Goal: Task Accomplishment & Management: Complete application form

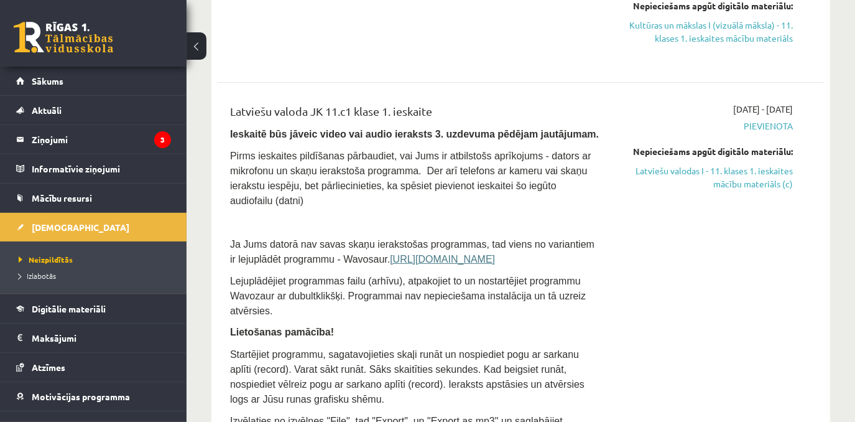
scroll to position [369, 0]
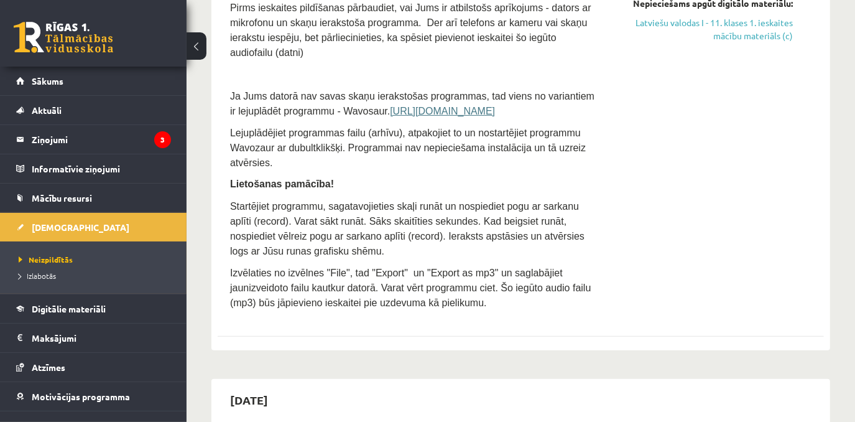
click at [779, 151] on div "2025-10-01 - 2025-10-15 Pievienota Nepieciešams apgūt digitālo materiālu: Latvi…" at bounding box center [705, 135] width 194 height 361
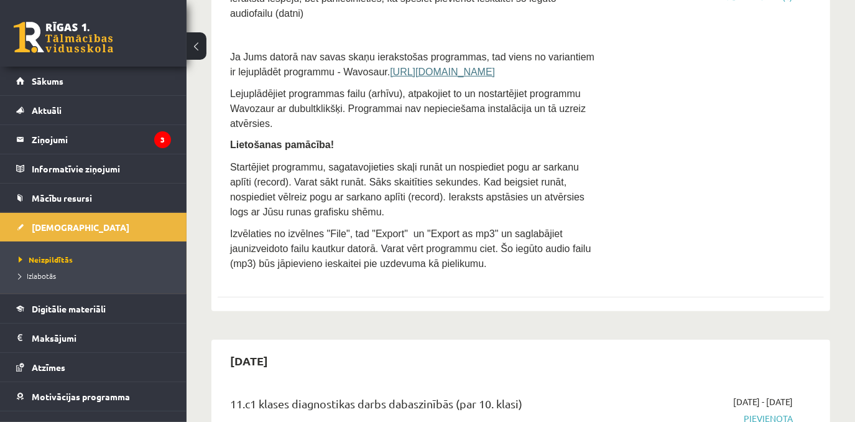
scroll to position [312, 0]
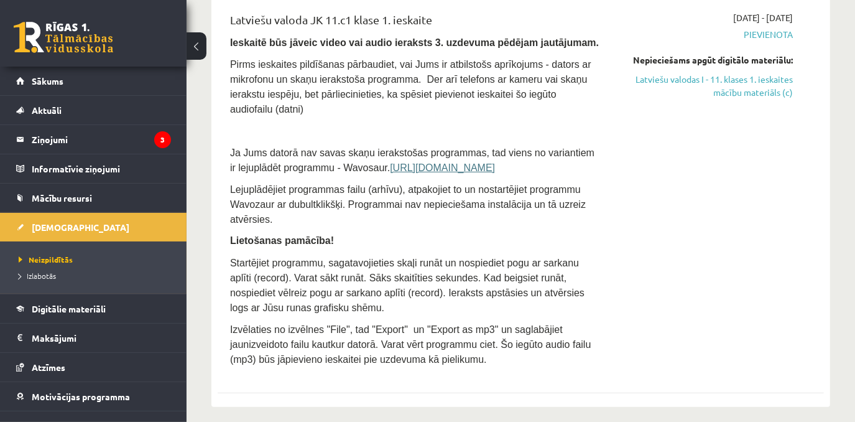
drag, startPoint x: 697, startPoint y: 174, endPoint x: 717, endPoint y: 185, distance: 23.4
click at [699, 173] on div "2025-10-01 - 2025-10-15 Pievienota Nepieciešams apgūt digitālo materiālu: Latvi…" at bounding box center [705, 191] width 194 height 361
click at [724, 188] on div "2025-10-01 - 2025-10-15 Pievienota Nepieciešams apgūt digitālo materiālu: Latvi…" at bounding box center [705, 191] width 194 height 361
click at [720, 184] on div "2025-10-01 - 2025-10-15 Pievienota Nepieciešams apgūt digitālo materiālu: Latvi…" at bounding box center [705, 191] width 194 height 361
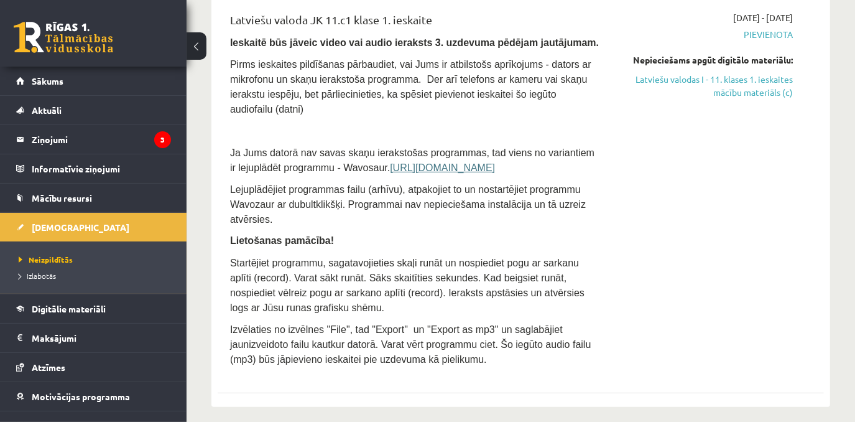
click at [720, 184] on div "2025-10-01 - 2025-10-15 Pievienota Nepieciešams apgūt digitālo materiālu: Latvi…" at bounding box center [705, 191] width 194 height 361
click at [314, 123] on p at bounding box center [414, 130] width 369 height 15
click at [635, 218] on div "2025-10-01 - 2025-10-15 Pievienota Nepieciešams apgūt digitālo materiālu: Latvi…" at bounding box center [705, 191] width 194 height 361
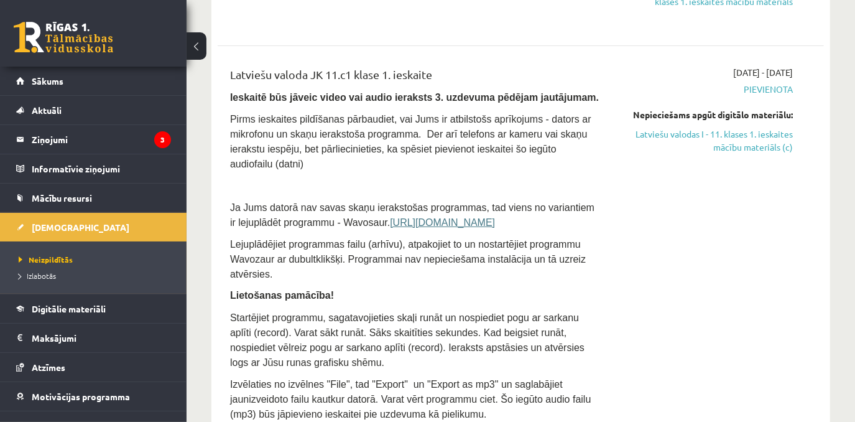
scroll to position [256, 0]
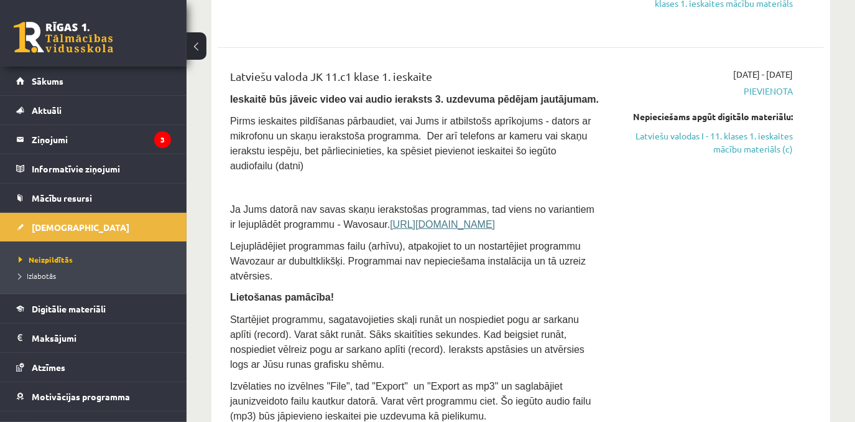
click at [366, 179] on p at bounding box center [414, 186] width 369 height 15
click at [126, 230] on link "[DEMOGRAPHIC_DATA]" at bounding box center [93, 227] width 155 height 29
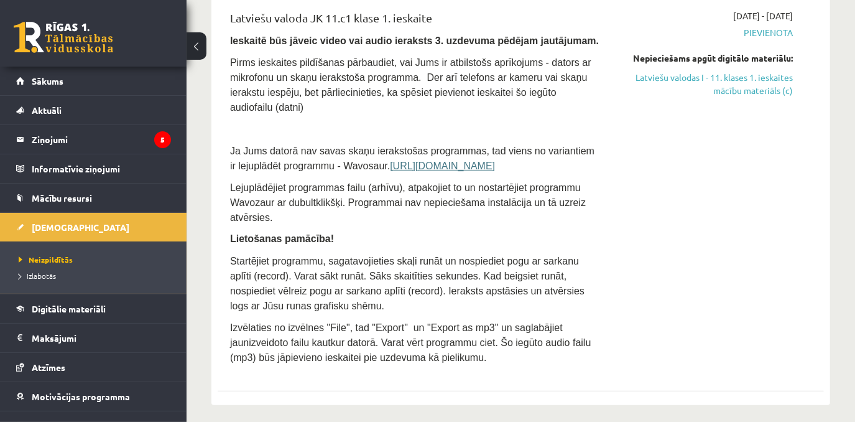
click at [672, 113] on div "2025-10-01 - 2025-10-15 Pievienota Nepieciešams apgūt digitālo materiālu: Latvi…" at bounding box center [705, 189] width 194 height 361
click at [666, 112] on div "2025-10-01 - 2025-10-15 Pievienota Nepieciešams apgūt digitālo materiālu: Latvi…" at bounding box center [705, 189] width 194 height 361
drag, startPoint x: 673, startPoint y: 108, endPoint x: 710, endPoint y: 91, distance: 40.9
click at [685, 105] on div "2025-10-01 - 2025-10-15 Pievienota Nepieciešams apgūt digitālo materiālu: Latvi…" at bounding box center [705, 189] width 194 height 361
click at [722, 87] on link "Latviešu valodas I - 11. klases 1. ieskaites mācību materiāls (c)" at bounding box center [705, 84] width 175 height 26
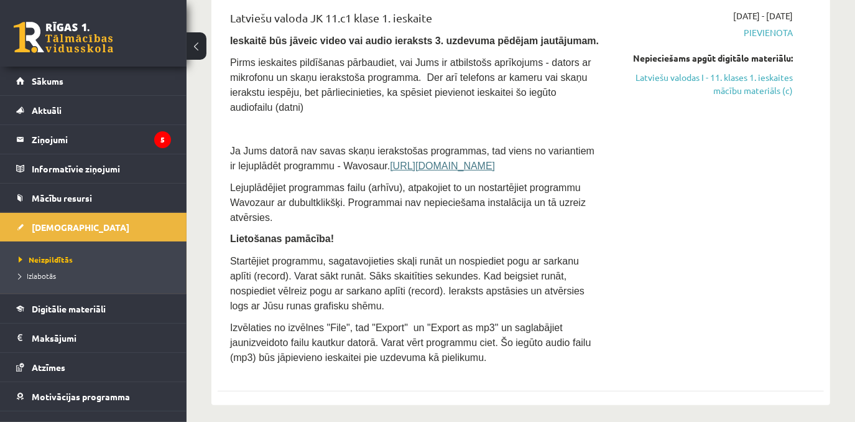
click at [705, 221] on div "2025-10-01 - 2025-10-15 Pievienota Nepieciešams apgūt digitālo materiālu: Latvi…" at bounding box center [705, 189] width 194 height 361
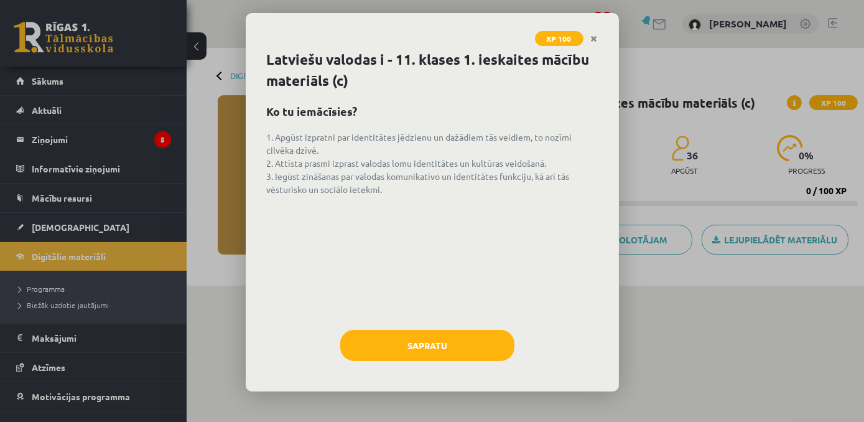
click at [606, 341] on div "Latviešu valodas i - 11. klases 1. ieskaites mācību materiāls (c) Ko tu iemācīs…" at bounding box center [432, 220] width 373 height 342
click at [602, 326] on div "Latviešu valodas i - 11. klases 1. ieskaites mācību materiāls (c) Ko tu iemācīs…" at bounding box center [432, 220] width 373 height 342
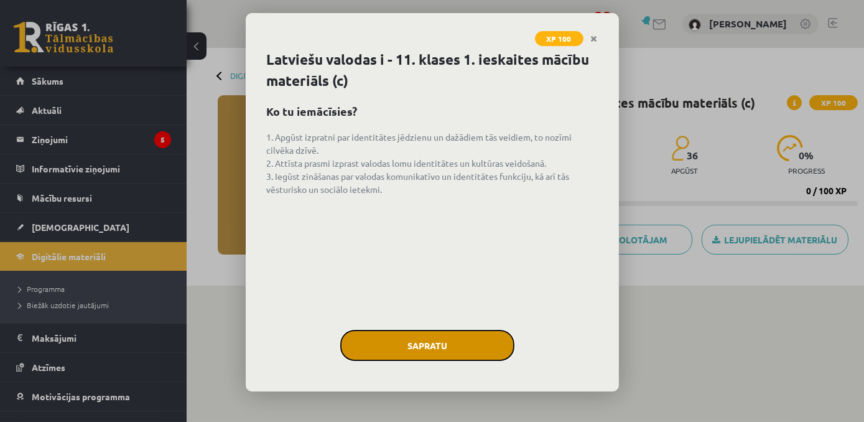
click at [411, 346] on button "Sapratu" at bounding box center [427, 345] width 174 height 31
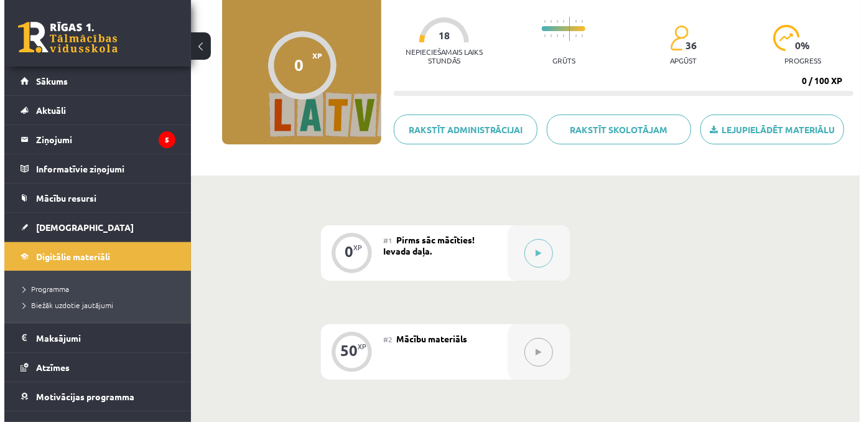
scroll to position [113, 0]
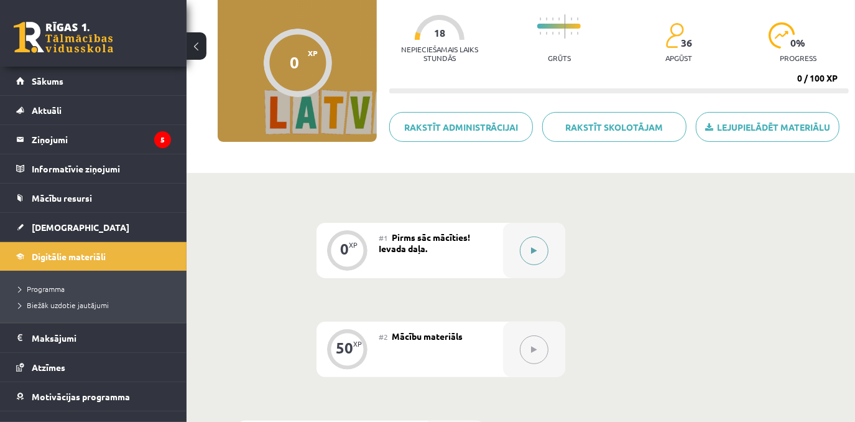
click at [529, 252] on button at bounding box center [534, 250] width 29 height 29
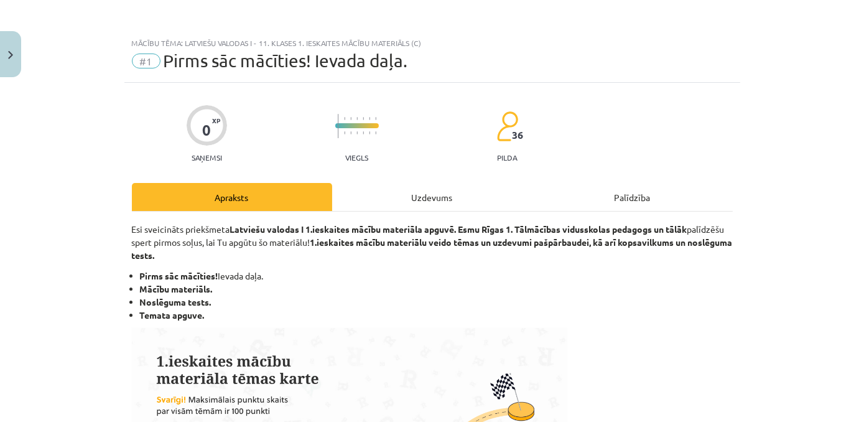
scroll to position [169, 0]
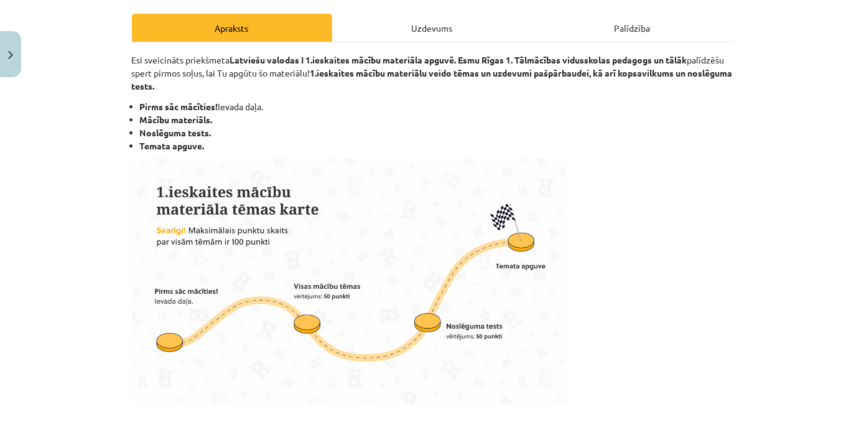
click at [407, 31] on div "Uzdevums" at bounding box center [432, 28] width 200 height 28
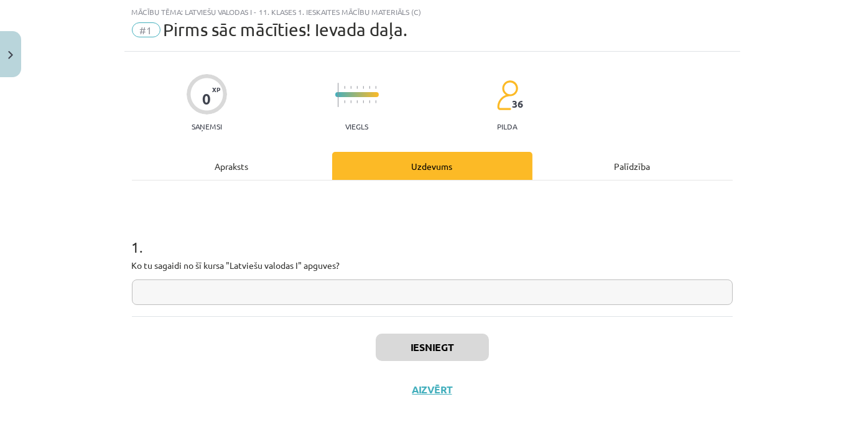
click at [383, 299] on input "text" at bounding box center [432, 292] width 601 height 26
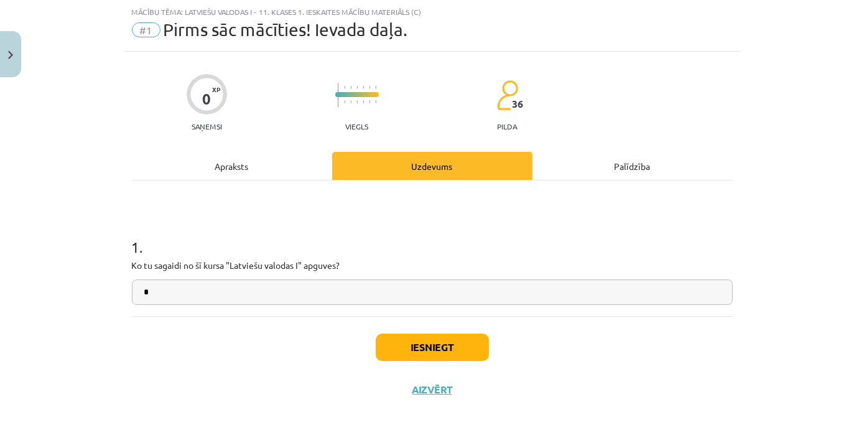
click at [421, 325] on div "Iesniegt Aizvērt" at bounding box center [432, 359] width 601 height 87
click at [419, 340] on button "Iesniegt" at bounding box center [432, 346] width 113 height 27
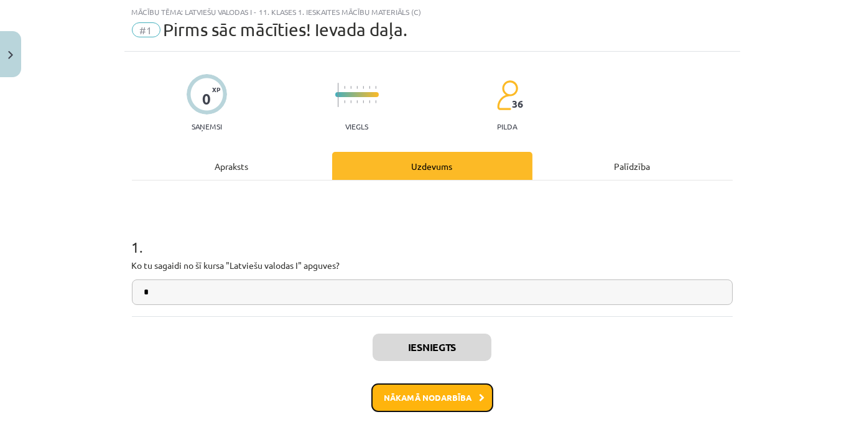
click at [439, 388] on button "Nākamā nodarbība" at bounding box center [432, 397] width 122 height 29
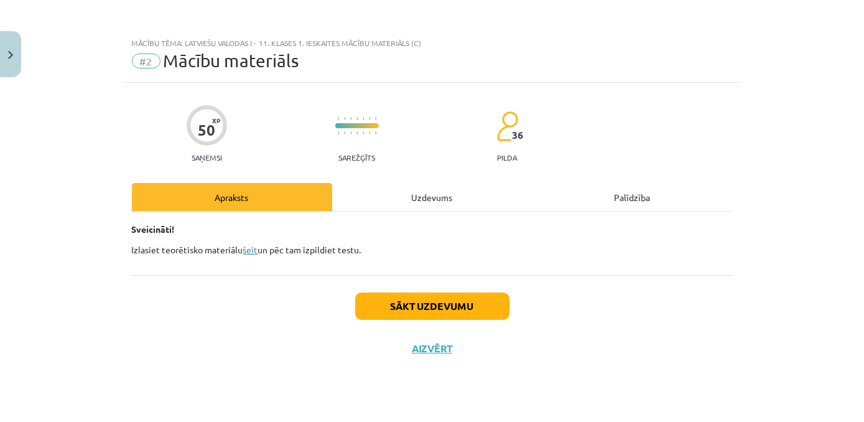
click at [253, 248] on link "šeit" at bounding box center [250, 249] width 15 height 11
click at [391, 200] on div "Uzdevums" at bounding box center [432, 197] width 200 height 28
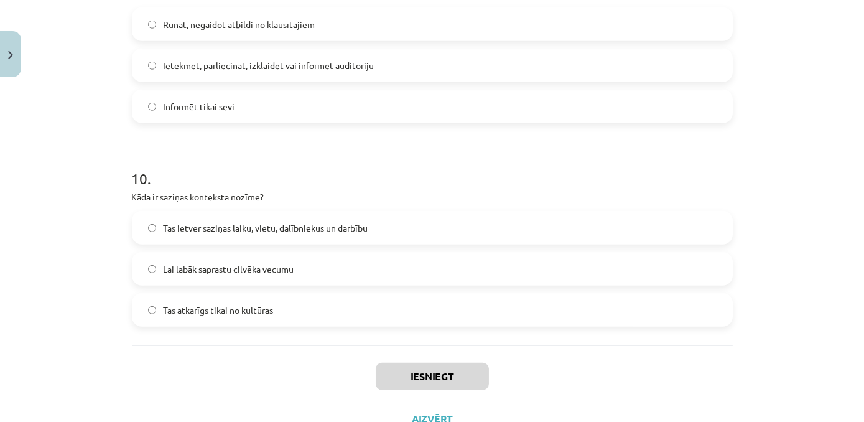
scroll to position [1978, 0]
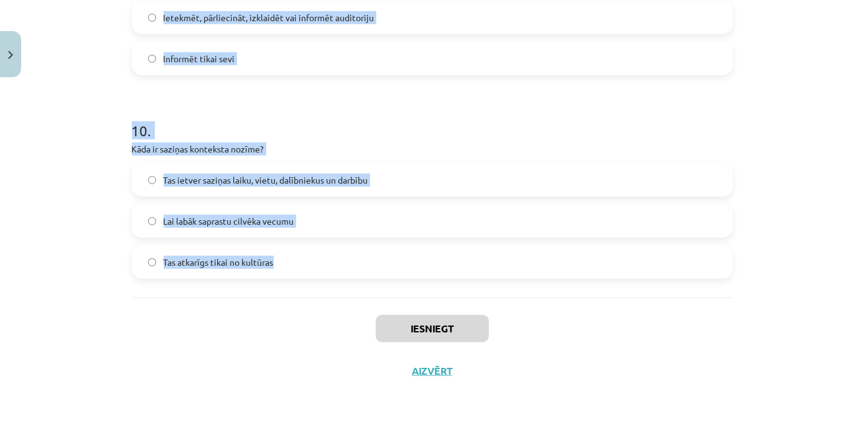
drag, startPoint x: 119, startPoint y: 160, endPoint x: 404, endPoint y: 279, distance: 309.0
click at [404, 279] on div "Mācību tēma: Latviešu valodas i - 11. klases 1. ieskaites mācību materiāls (c) …" at bounding box center [432, 211] width 864 height 422
copy form "9 . Lor ip "dolorsita consec"? Adipis, elit seddo eiusm tempor Incididun utlabo…"
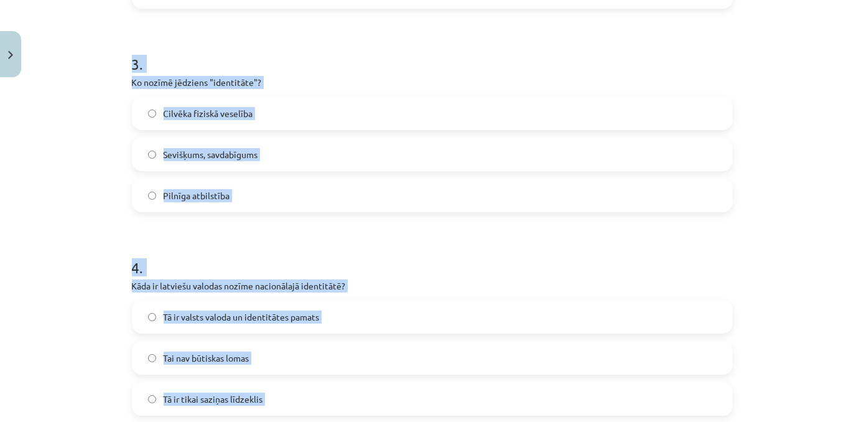
scroll to position [282, 0]
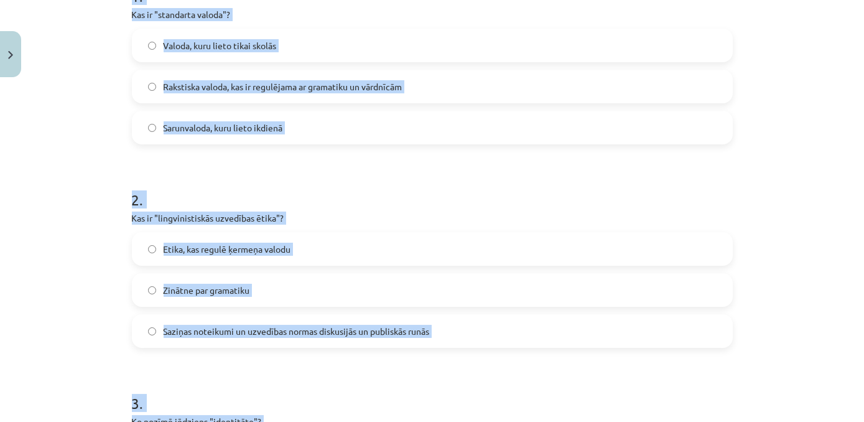
click at [105, 159] on div "Mācību tēma: Latviešu valodas i - 11. klases 1. ieskaites mācību materiāls (c) …" at bounding box center [432, 211] width 864 height 422
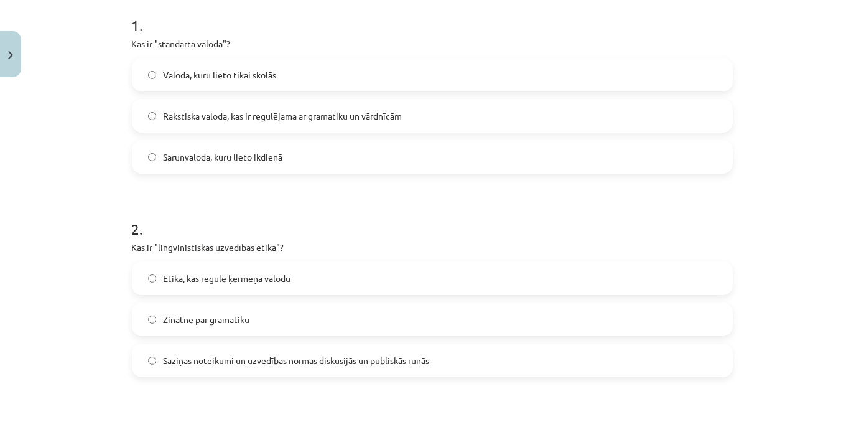
scroll to position [225, 0]
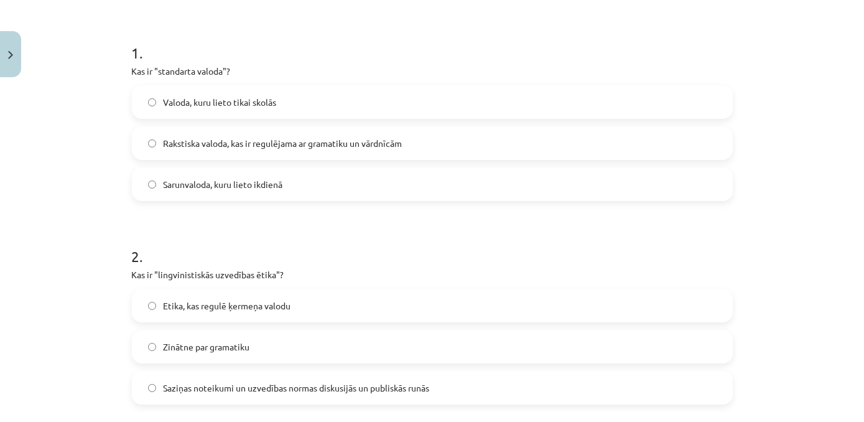
click at [160, 154] on label "Rakstiska valoda, kas ir regulējama ar gramatiku un vārdnīcām" at bounding box center [432, 143] width 598 height 31
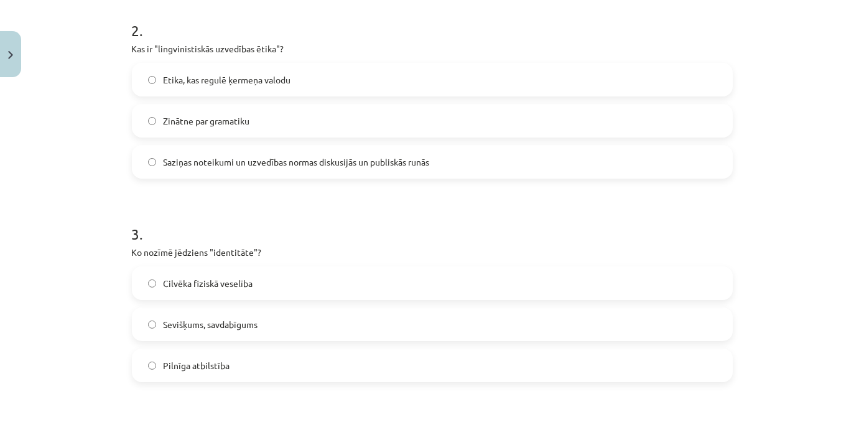
click at [174, 156] on span "Saziņas noteikumi un uzvedības normas diskusijās un publiskās runās" at bounding box center [297, 162] width 266 height 13
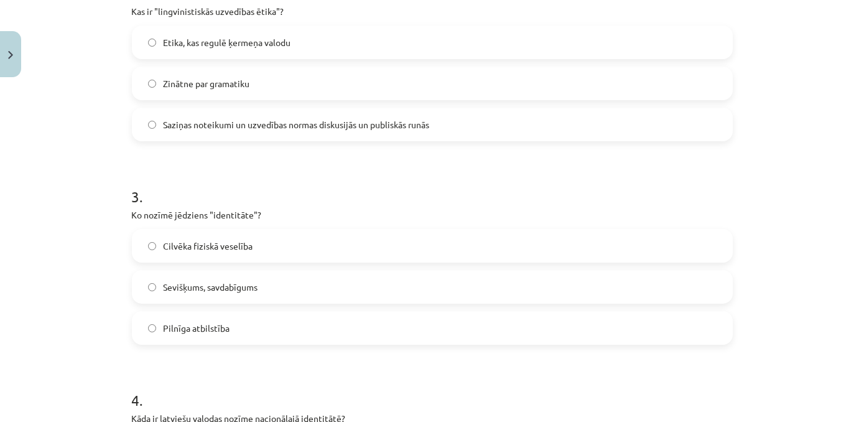
scroll to position [508, 0]
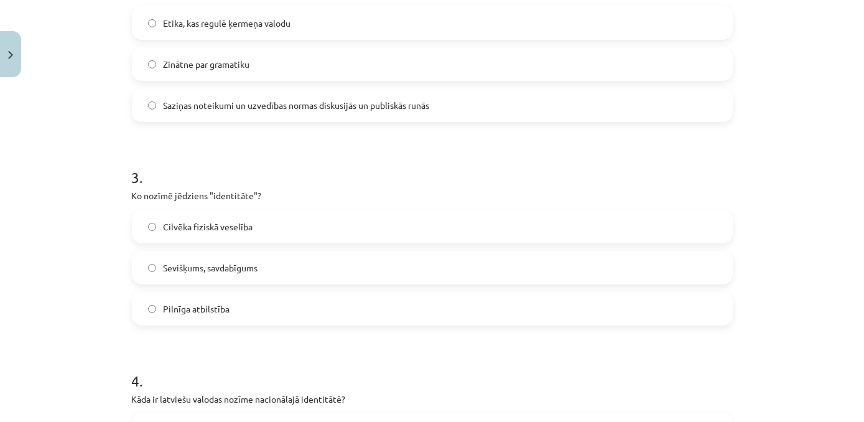
click at [183, 269] on span "Sevišķums, savdabīgums" at bounding box center [211, 267] width 95 height 13
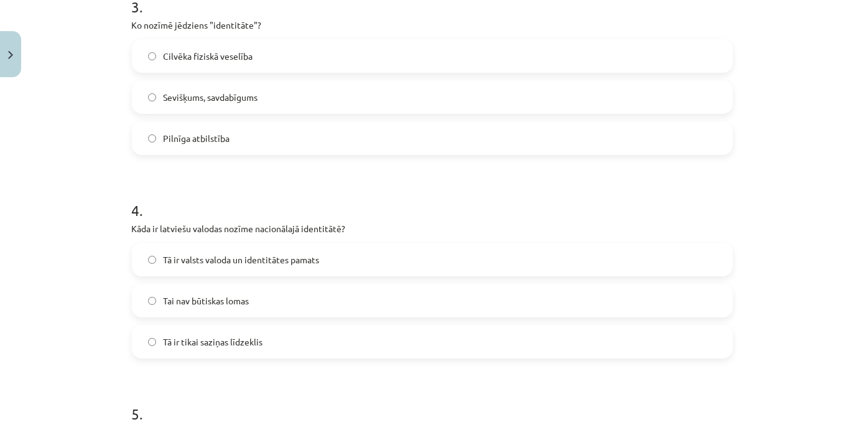
scroll to position [734, 0]
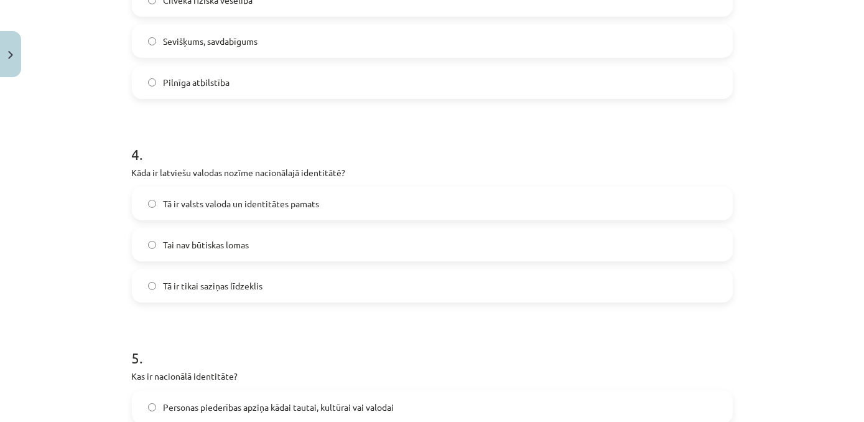
click at [184, 204] on span "Tā ir valsts valoda un identitātes pamats" at bounding box center [242, 203] width 156 height 13
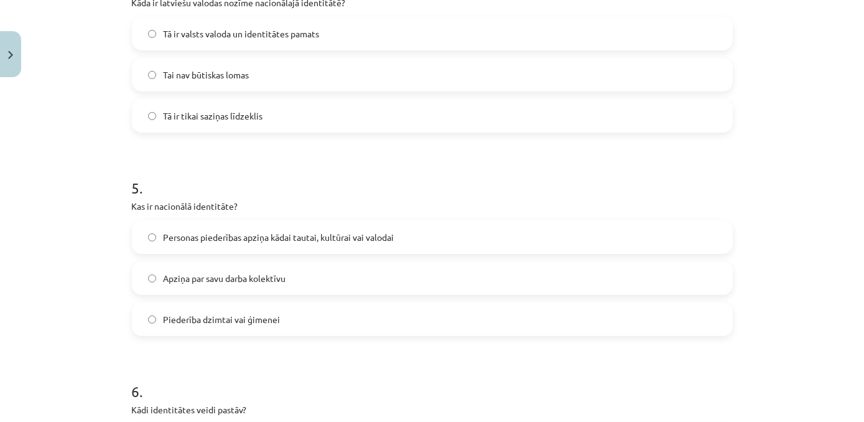
click at [172, 244] on label "Personas piederības apziņa kādai tautai, kultūrai vai valodai" at bounding box center [432, 236] width 598 height 31
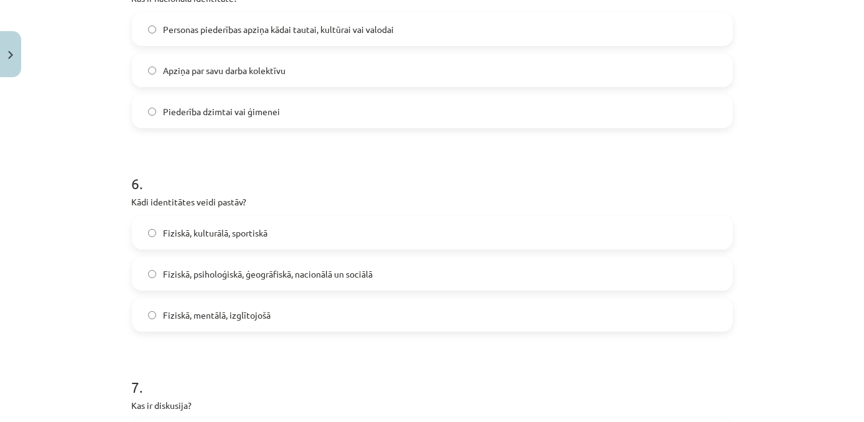
scroll to position [1130, 0]
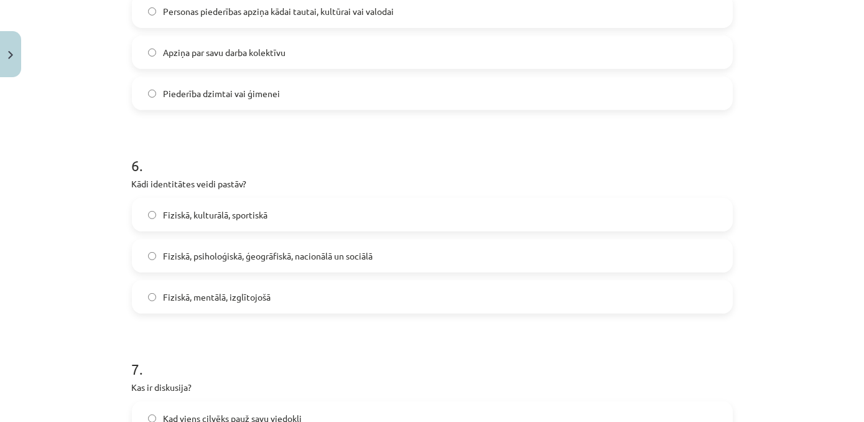
click at [236, 266] on label "Fiziskā, psiholoģiskā, ģeogrāfiskā, nacionālā un sociālā" at bounding box center [432, 255] width 598 height 31
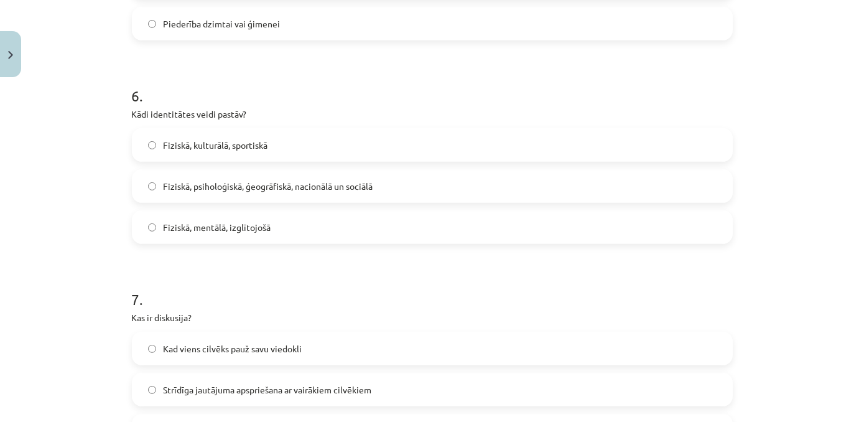
scroll to position [1299, 0]
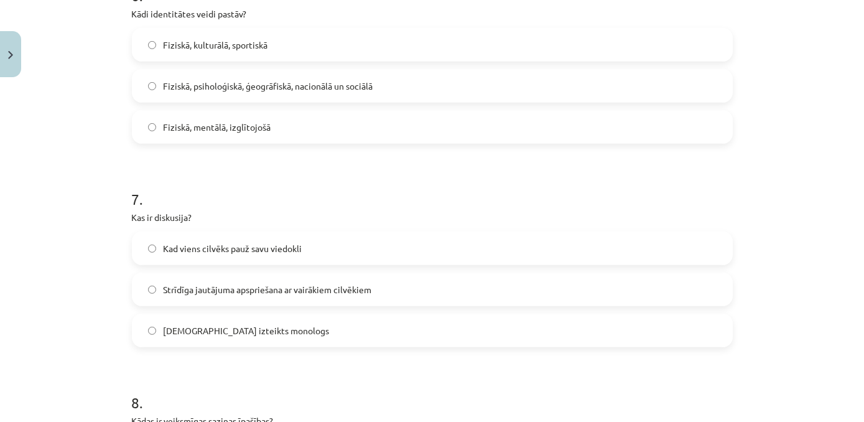
click at [155, 283] on label "Strīdīga jautājuma apspriešana ar vairākiem cilvēkiem" at bounding box center [432, 289] width 598 height 31
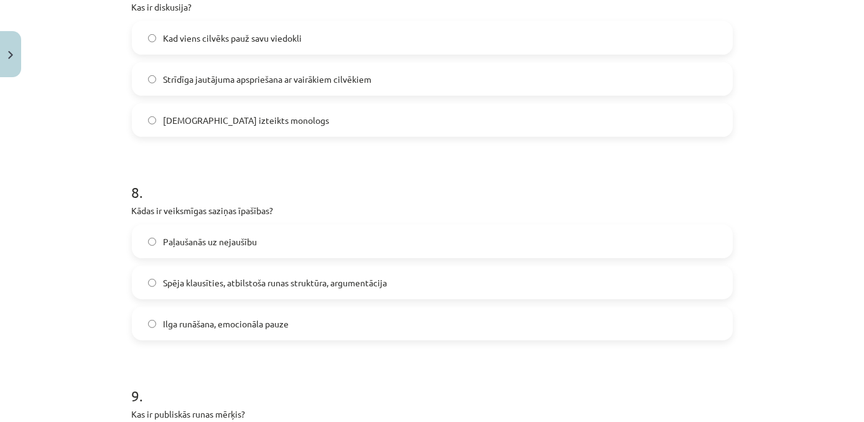
scroll to position [1526, 0]
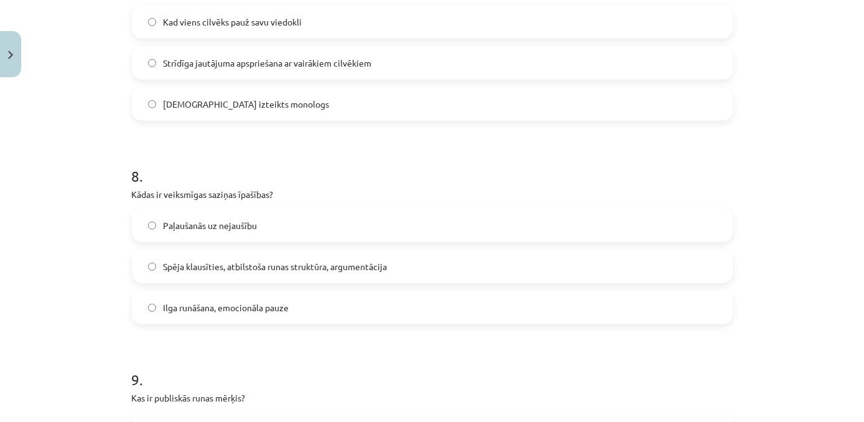
click at [196, 281] on label "Spēja klausīties, atbilstoša runas struktūra, argumentācija" at bounding box center [432, 266] width 598 height 31
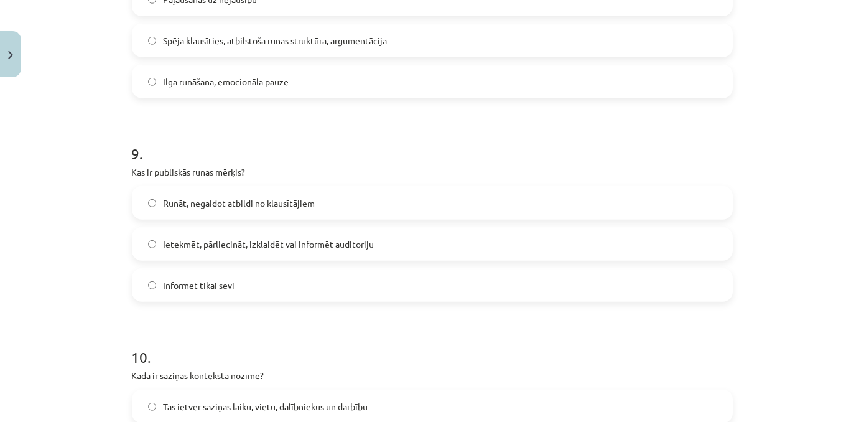
click at [192, 243] on span "Ietekmēt, pārliecināt, izklaidēt vai informēt auditoriju" at bounding box center [269, 244] width 211 height 13
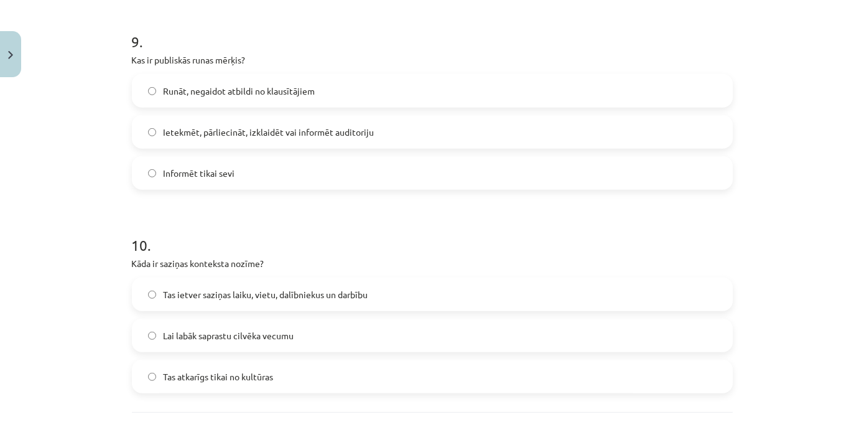
scroll to position [1865, 0]
drag, startPoint x: 204, startPoint y: 289, endPoint x: 204, endPoint y: 264, distance: 24.9
click at [204, 287] on span "Tas ietver saziņas laiku, vietu, dalībniekus un darbību" at bounding box center [266, 293] width 205 height 13
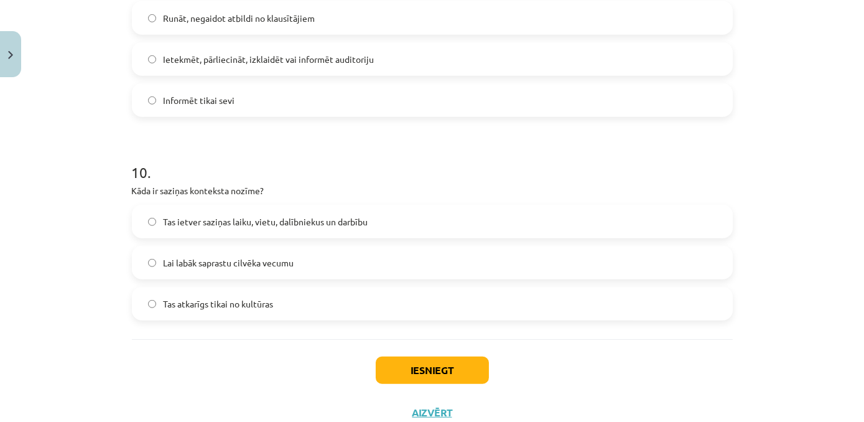
scroll to position [1978, 0]
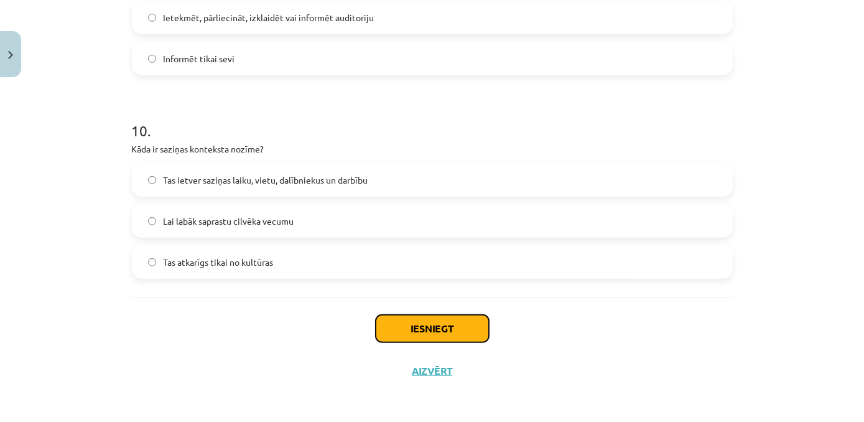
click at [418, 322] on button "Iesniegt" at bounding box center [432, 328] width 113 height 27
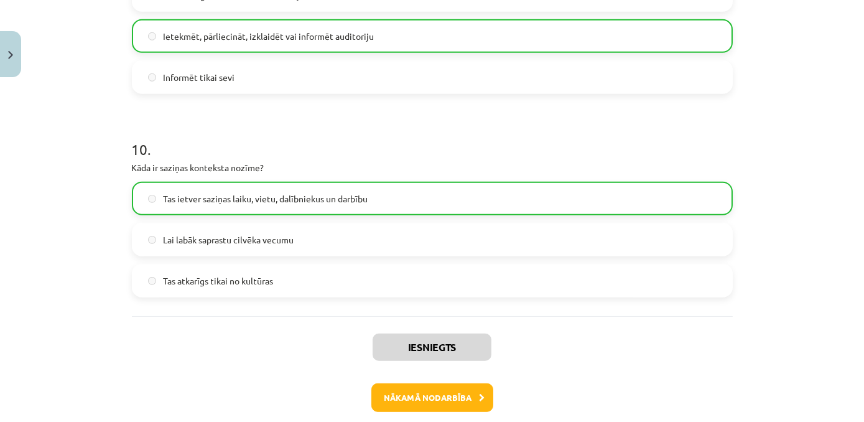
scroll to position [2017, 0]
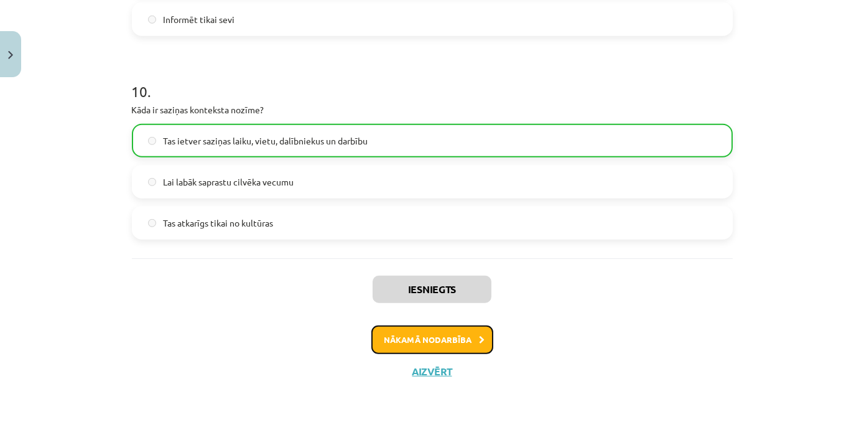
click at [436, 333] on button "Nākamā nodarbība" at bounding box center [432, 339] width 122 height 29
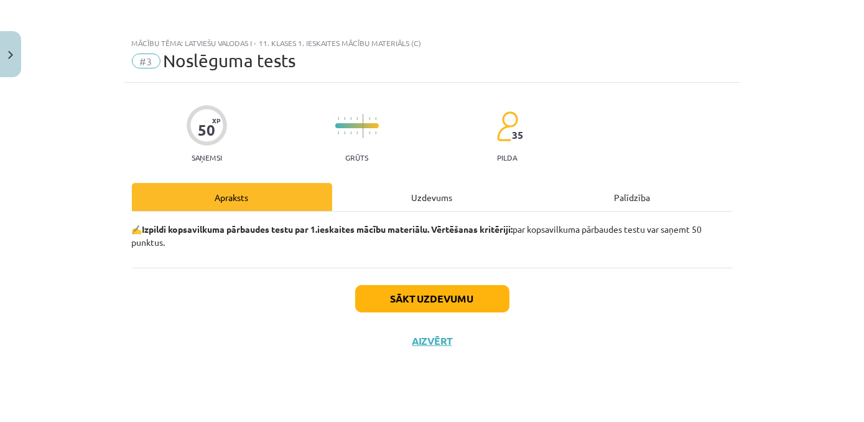
scroll to position [0, 0]
click at [400, 203] on div "Uzdevums" at bounding box center [432, 197] width 200 height 28
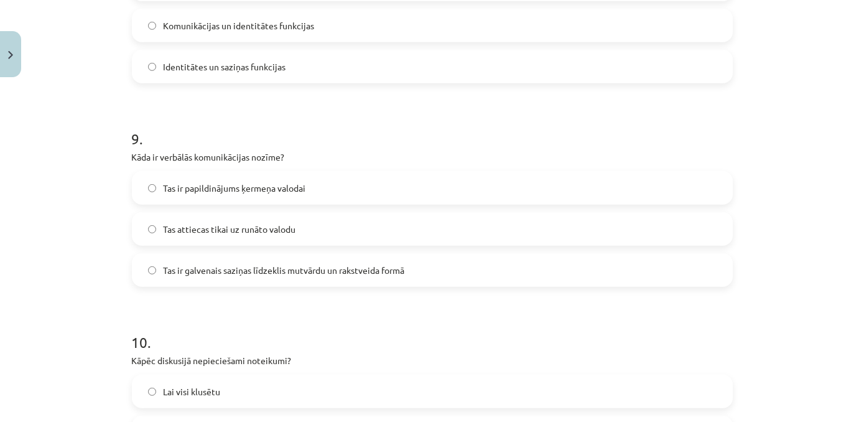
scroll to position [1978, 0]
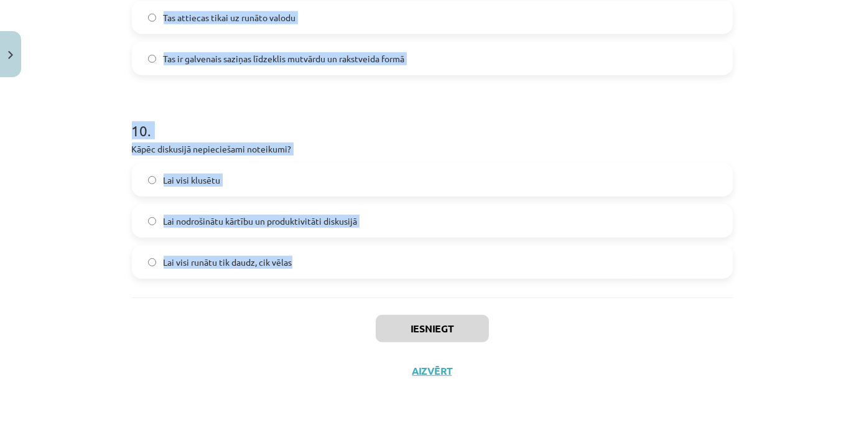
drag, startPoint x: 123, startPoint y: 272, endPoint x: 373, endPoint y: 264, distance: 250.2
copy form "3 . Lore ipsu dolorsit ametco adipis elitse doeiusm tempori? 5134. utla 8963. e…"
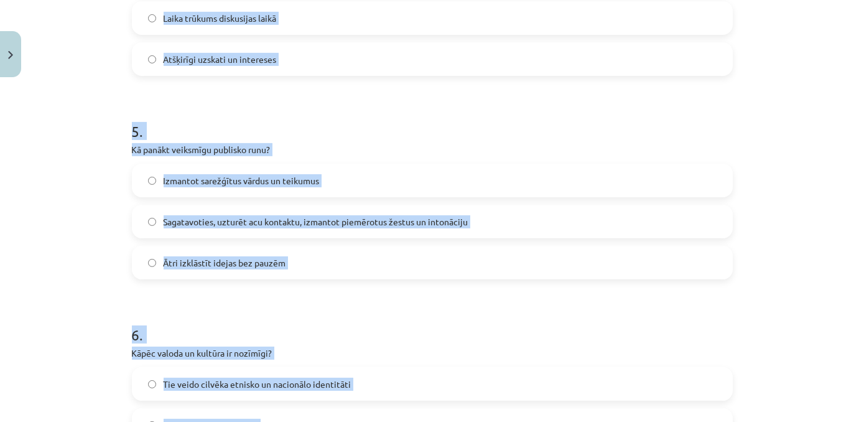
click at [136, 114] on h1 "5 ." at bounding box center [432, 120] width 601 height 39
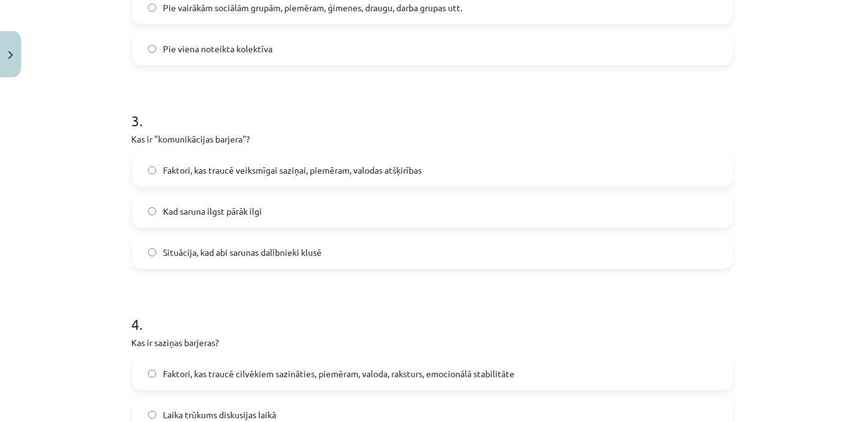
scroll to position [282, 0]
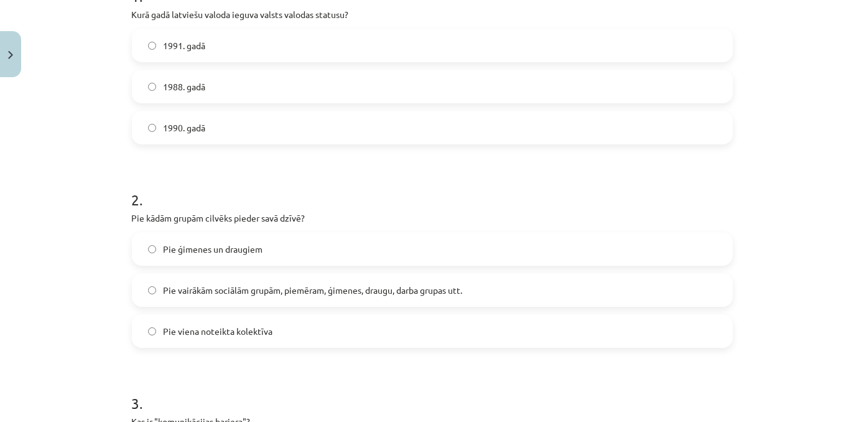
click at [210, 75] on label "1988. gadā" at bounding box center [432, 86] width 598 height 31
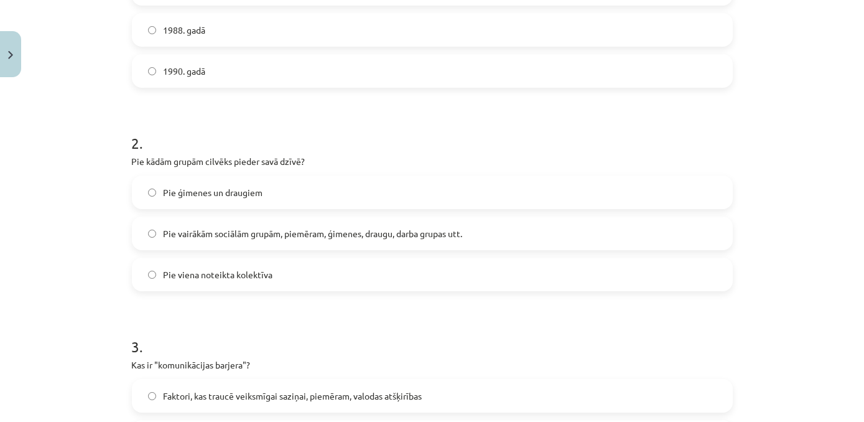
drag, startPoint x: 221, startPoint y: 241, endPoint x: 215, endPoint y: 230, distance: 12.5
click at [220, 239] on label "Pie vairākām sociālām grupām, piemēram, ģimenes, draugu, darba grupas utt." at bounding box center [432, 233] width 598 height 31
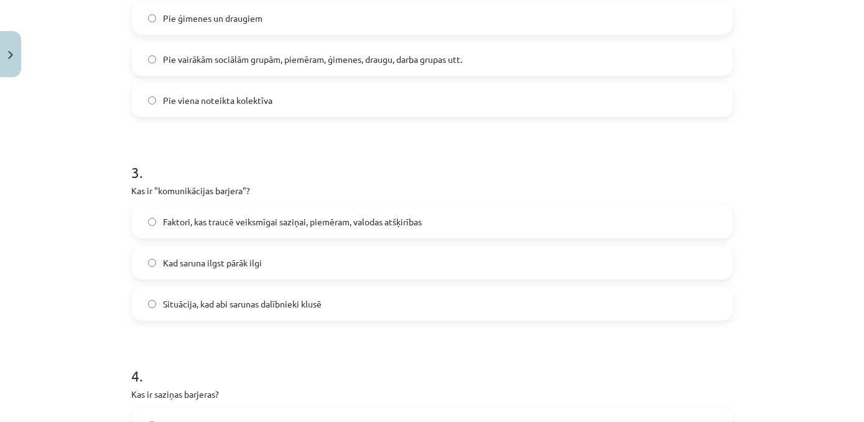
scroll to position [564, 0]
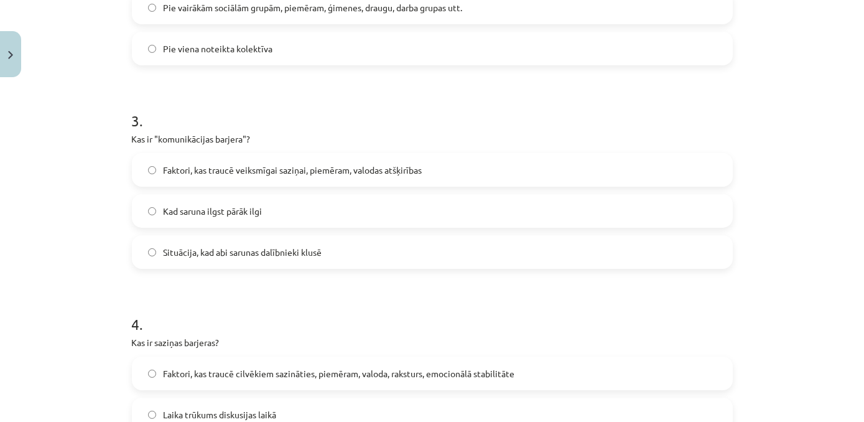
click at [170, 175] on span "Faktori, kas traucē veiksmīgai saziņai, piemēram, valodas atšķirības" at bounding box center [293, 170] width 259 height 13
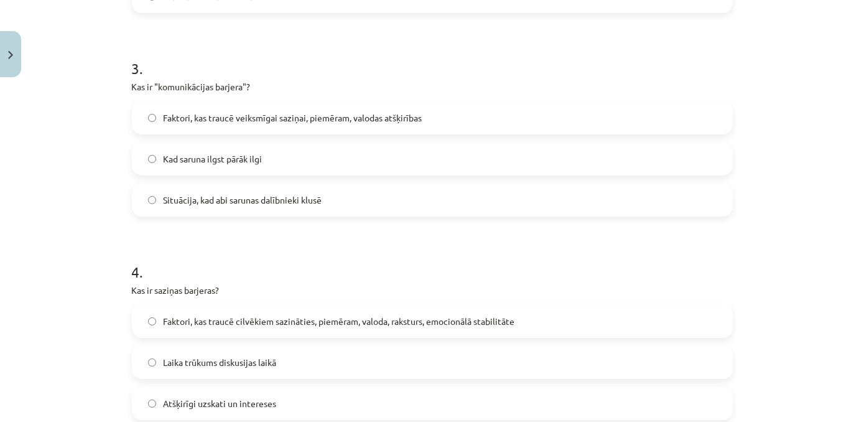
scroll to position [677, 0]
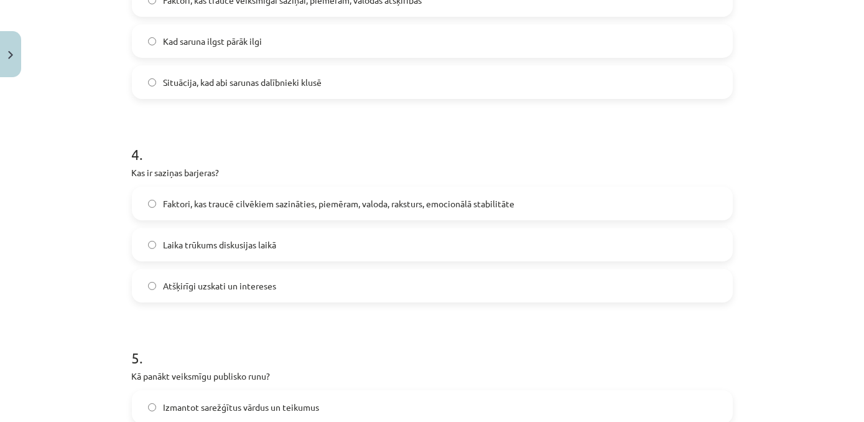
click at [199, 205] on span "Faktori, kas traucē cilvēkiem sazināties, piemēram, valoda, raksturs, emocionāl…" at bounding box center [339, 203] width 351 height 13
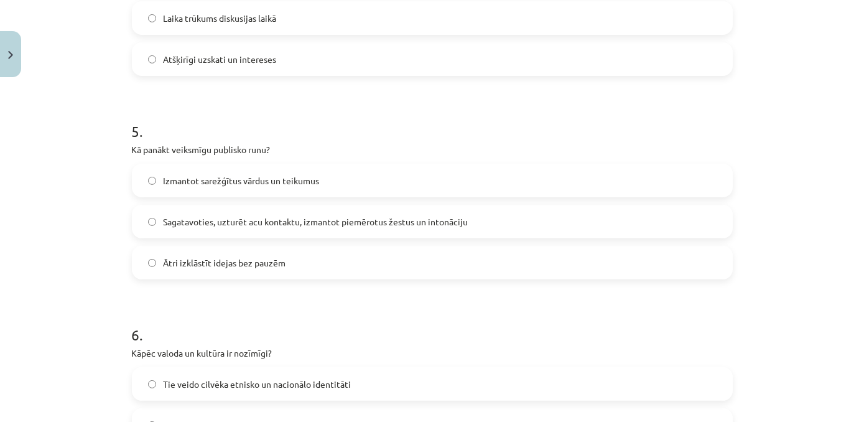
click at [207, 232] on label "Sagatavoties, uzturēt acu kontaktu, izmantot piemērotus žestus un intonāciju" at bounding box center [432, 221] width 598 height 31
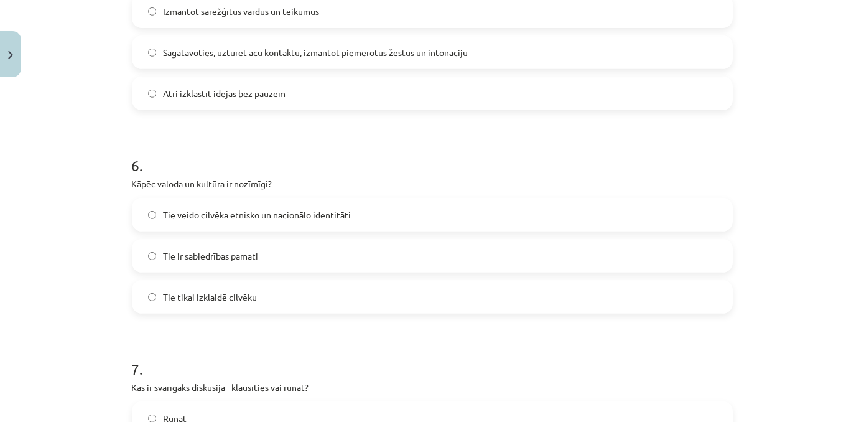
click at [165, 209] on span "Tie veido cilvēka etnisko un nacionālo identitāti" at bounding box center [258, 214] width 188 height 13
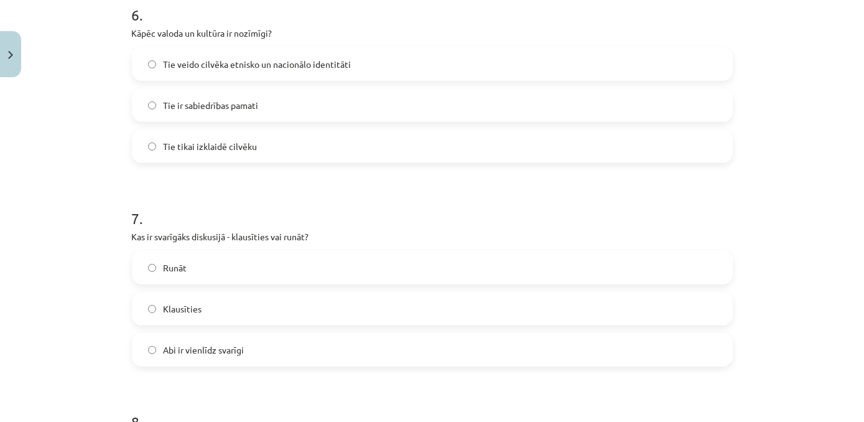
scroll to position [1299, 0]
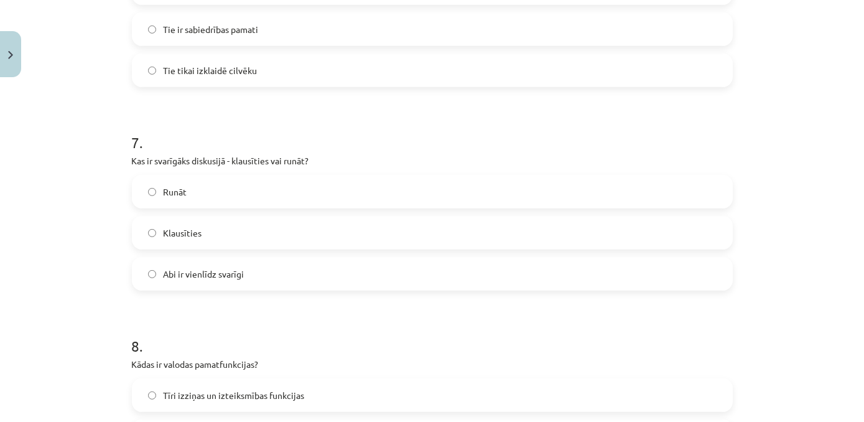
click at [219, 276] on span "Abi ir vienlīdz svarīgi" at bounding box center [204, 273] width 81 height 13
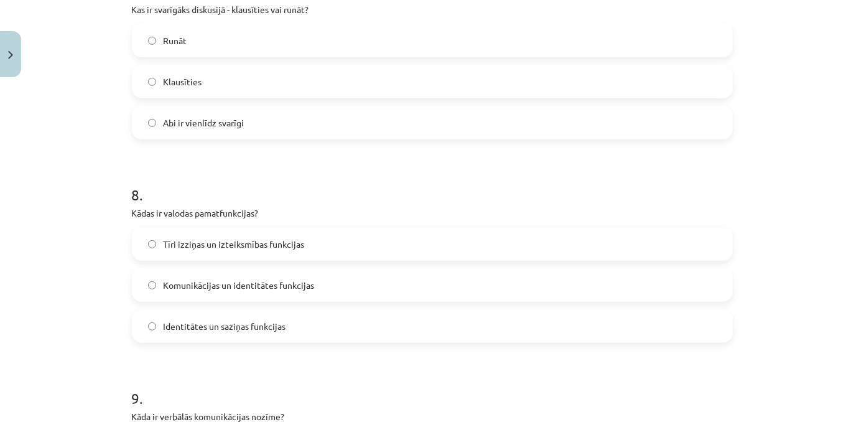
scroll to position [1526, 0]
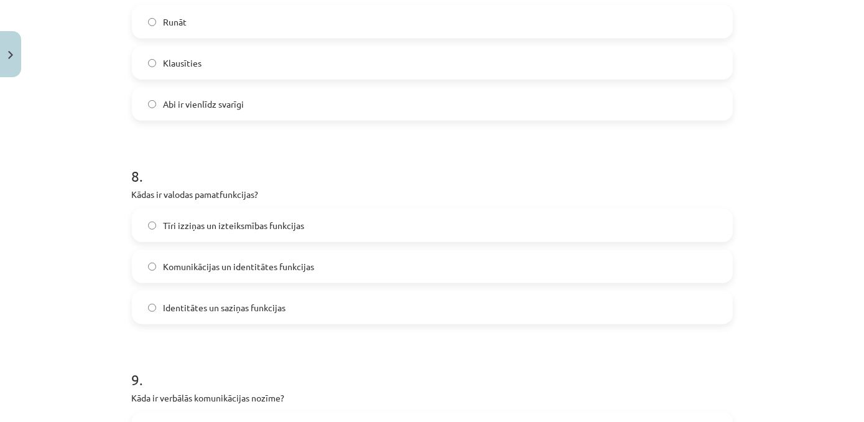
click at [227, 274] on label "Komunikācijas un identitātes funkcijas" at bounding box center [432, 266] width 598 height 31
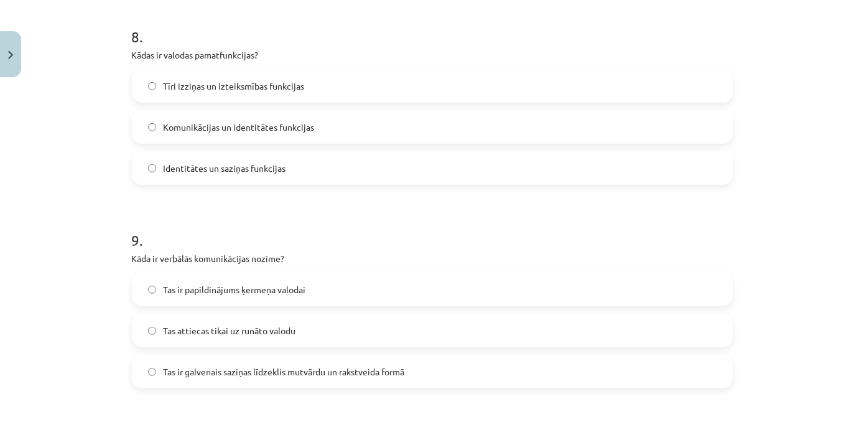
scroll to position [1695, 0]
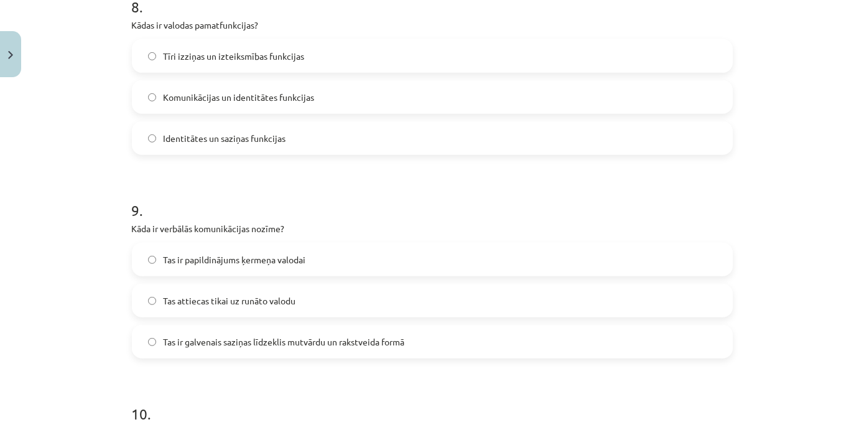
click at [182, 339] on span "Tas ir galvenais saziņas līdzeklis mutvārdu un rakstveida formā" at bounding box center [284, 341] width 241 height 13
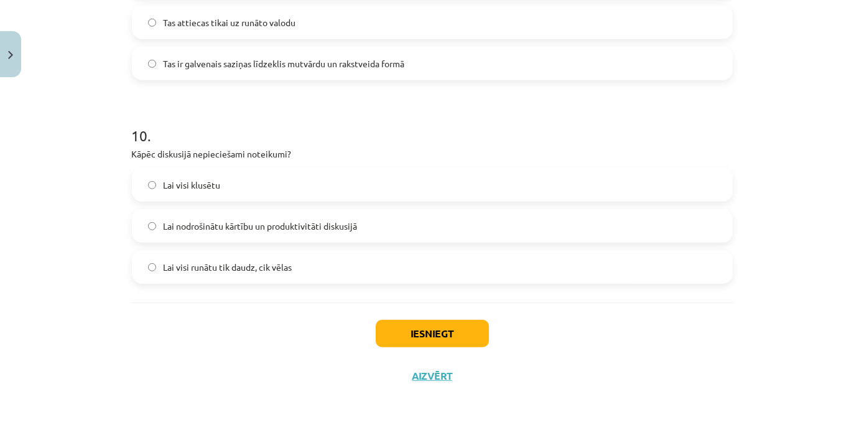
scroll to position [1978, 0]
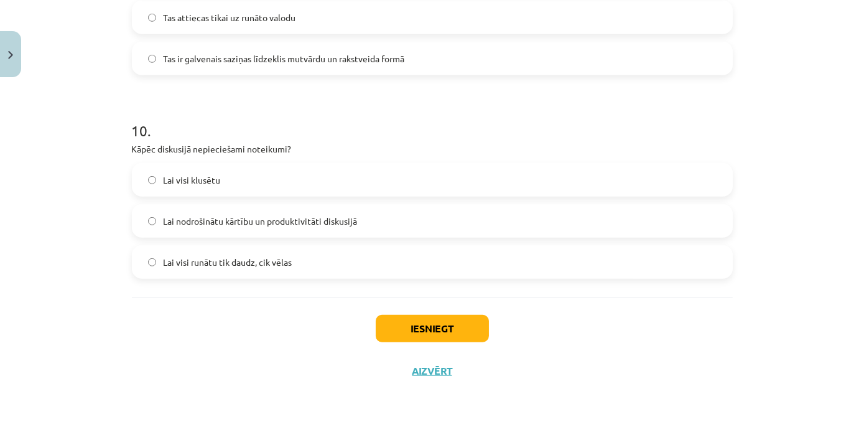
click at [221, 215] on span "Lai nodrošinātu kārtību un produktivitāti diskusijā" at bounding box center [261, 221] width 194 height 13
click at [405, 339] on button "Iesniegt" at bounding box center [432, 328] width 113 height 27
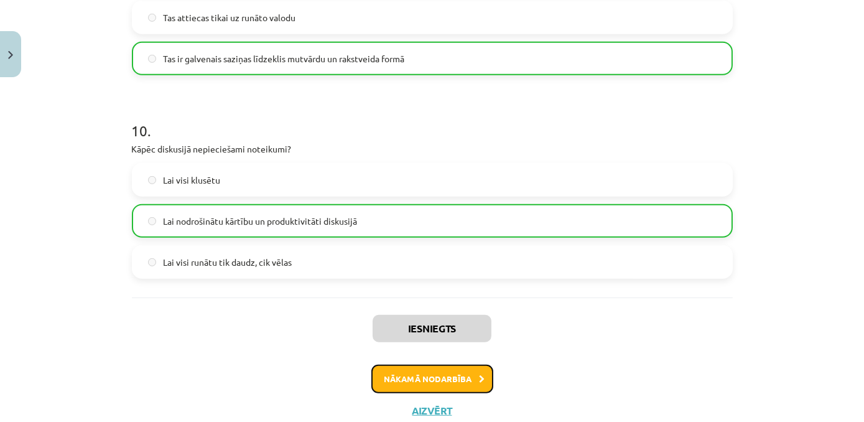
click at [410, 366] on button "Nākamā nodarbība" at bounding box center [432, 379] width 122 height 29
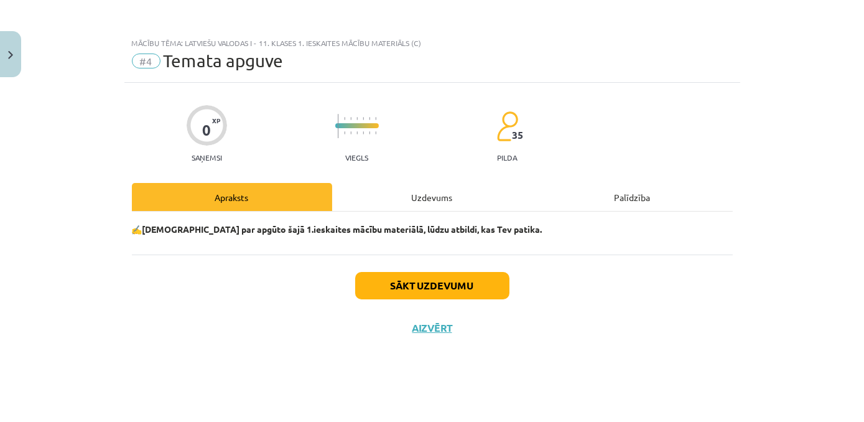
scroll to position [0, 0]
click at [417, 190] on div "Uzdevums" at bounding box center [432, 197] width 200 height 28
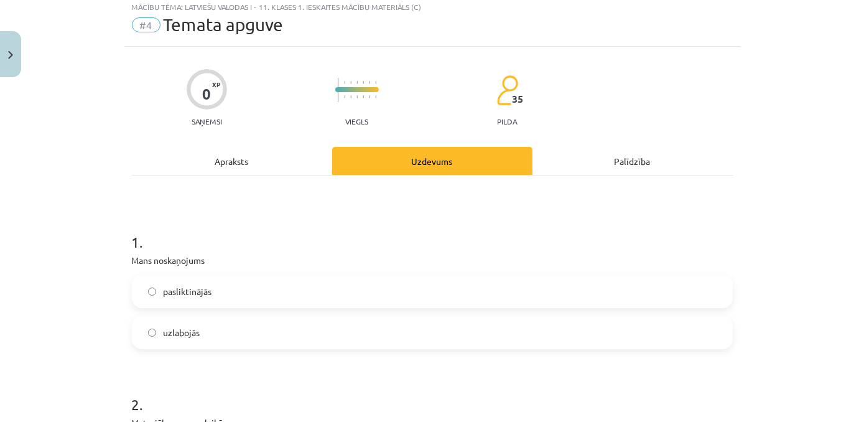
scroll to position [113, 0]
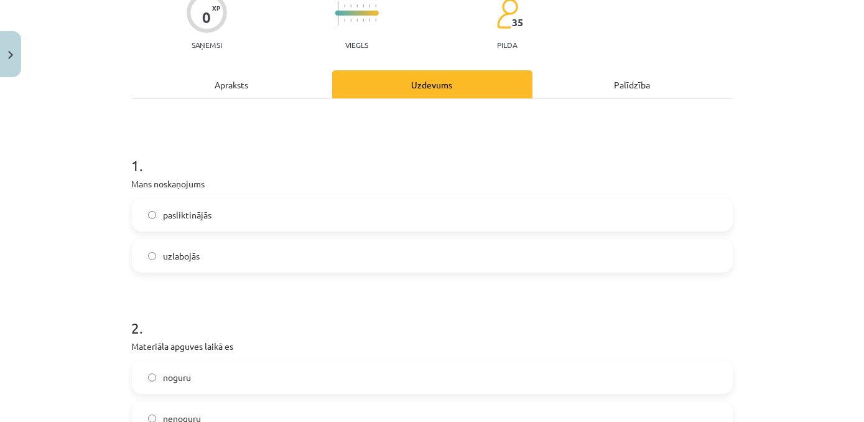
click at [142, 258] on label "uzlabojās" at bounding box center [432, 255] width 598 height 31
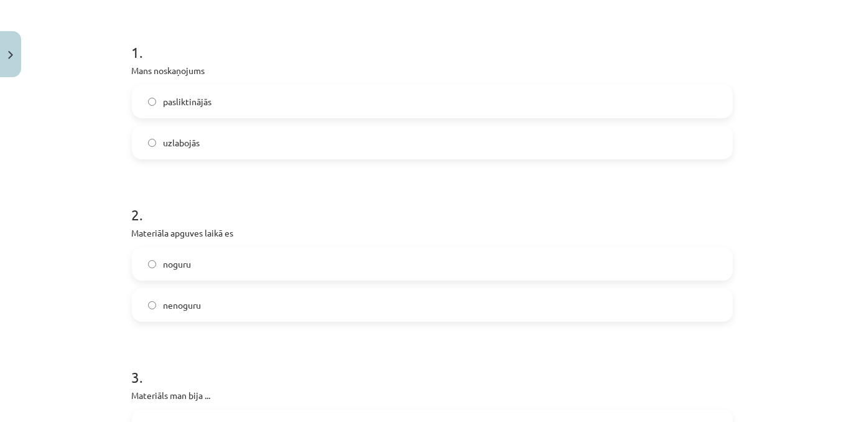
click at [167, 269] on span "noguru" at bounding box center [178, 264] width 28 height 13
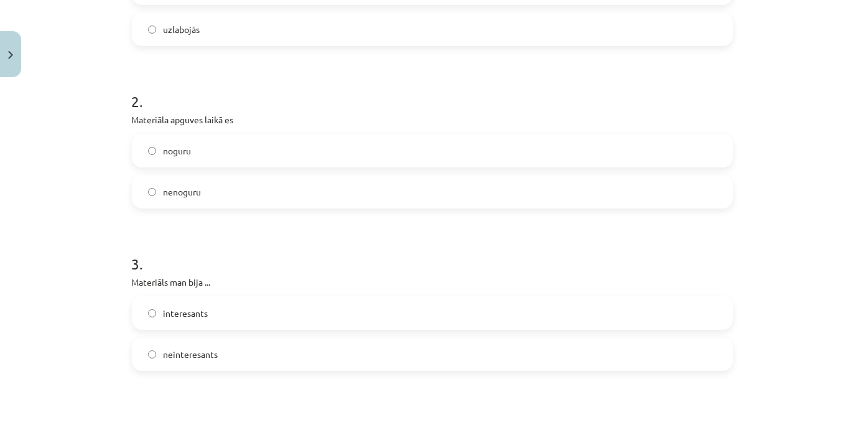
click at [181, 350] on span "neinteresants" at bounding box center [191, 354] width 55 height 13
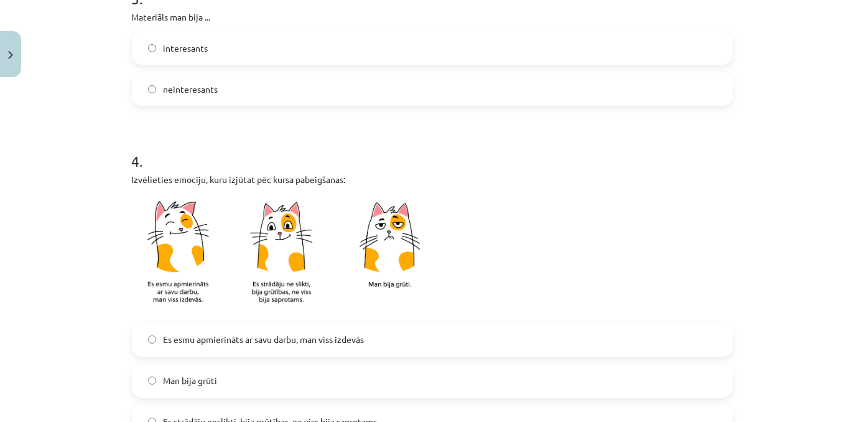
scroll to position [622, 0]
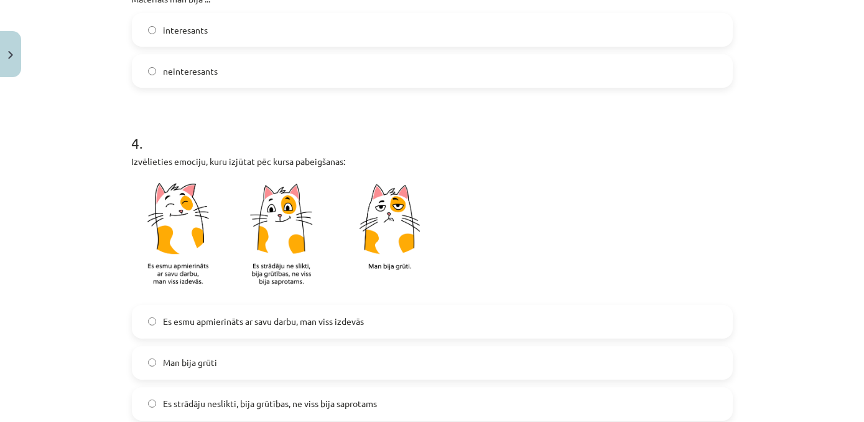
click at [189, 400] on span "Es strādāju neslikti, bija grūtības, ne viss bija saprotams" at bounding box center [271, 403] width 214 height 13
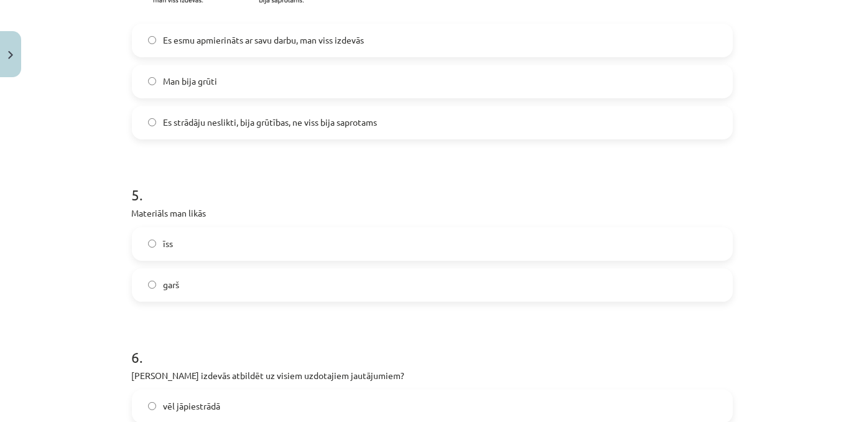
scroll to position [904, 0]
click at [184, 290] on label "garš" at bounding box center [432, 283] width 598 height 31
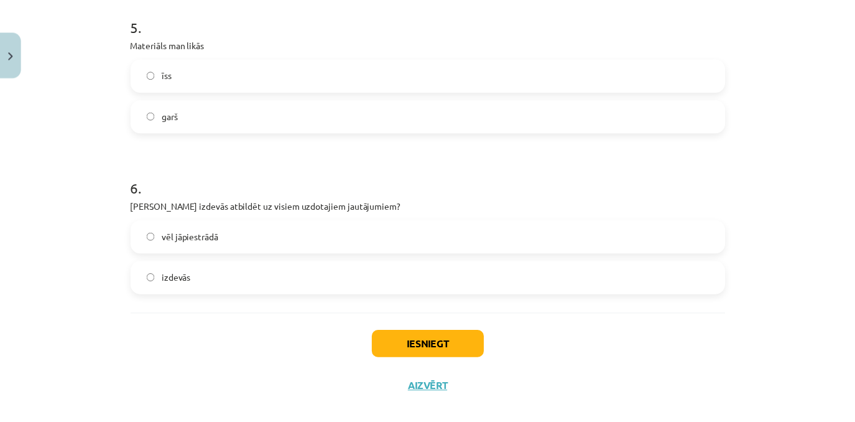
scroll to position [1074, 0]
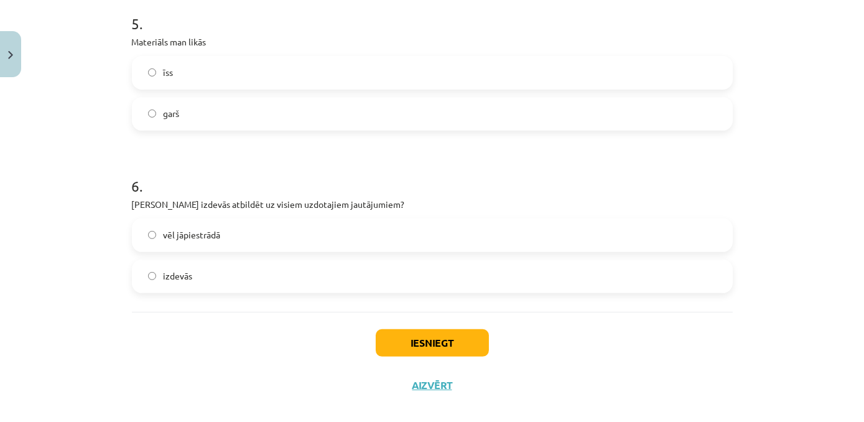
click at [150, 244] on label "vēl jāpiestrādā" at bounding box center [432, 235] width 598 height 31
click at [421, 339] on button "Iesniegt" at bounding box center [432, 342] width 113 height 27
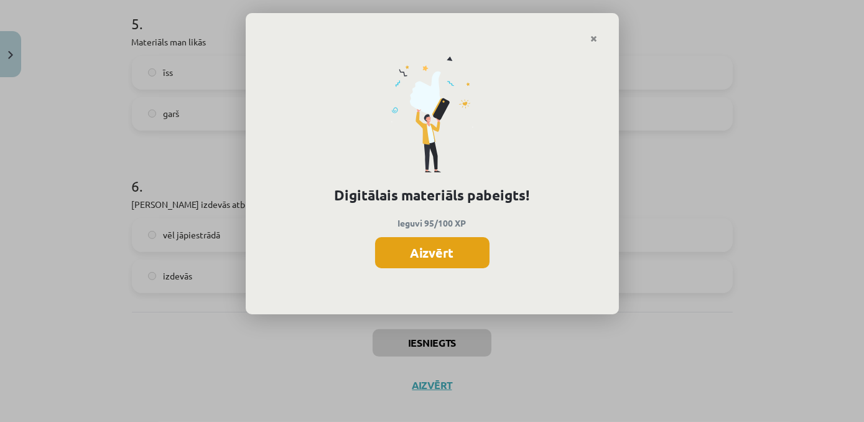
click at [433, 248] on button "Aizvērt" at bounding box center [432, 252] width 114 height 31
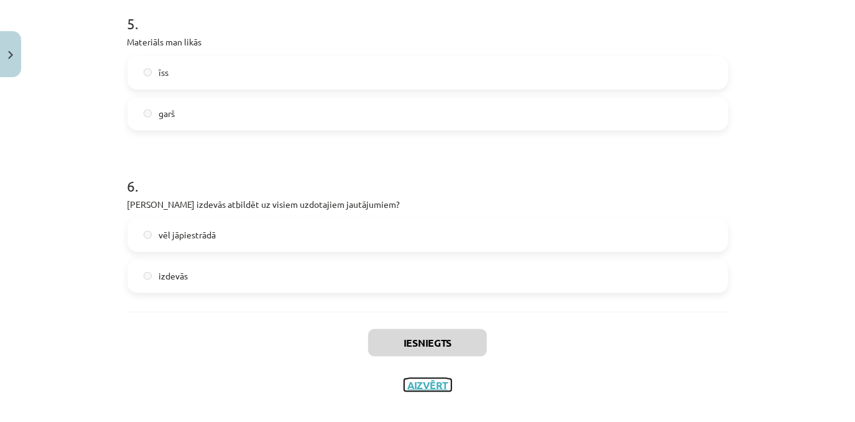
click at [421, 388] on button "Aizvērt" at bounding box center [427, 385] width 47 height 12
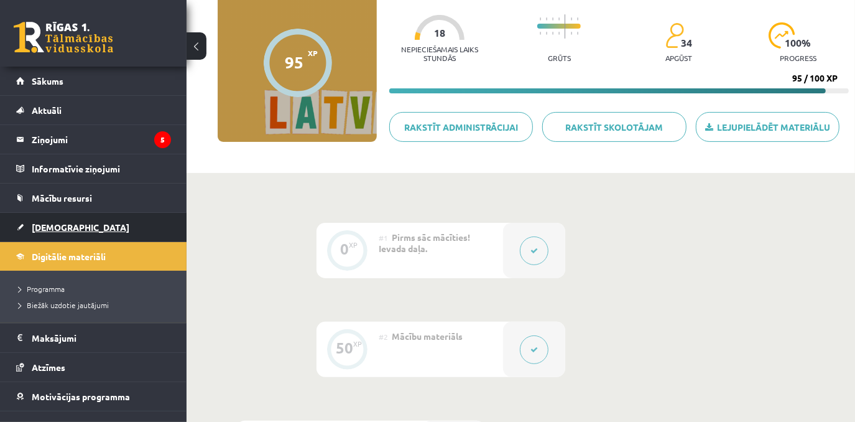
click at [49, 226] on span "[DEMOGRAPHIC_DATA]" at bounding box center [81, 226] width 98 height 11
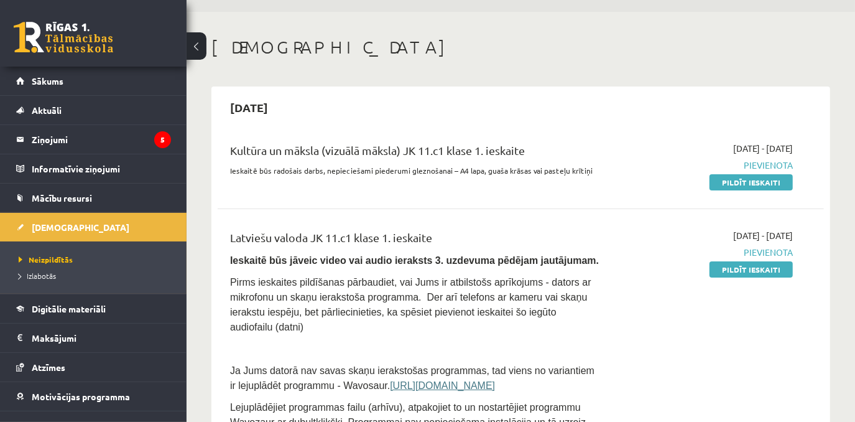
scroll to position [56, 0]
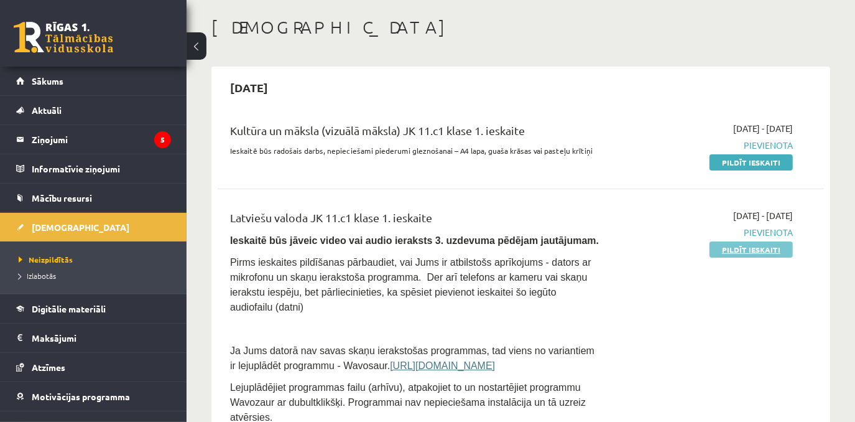
click at [741, 248] on link "Pildīt ieskaiti" at bounding box center [751, 249] width 83 height 16
